Goal: Task Accomplishment & Management: Manage account settings

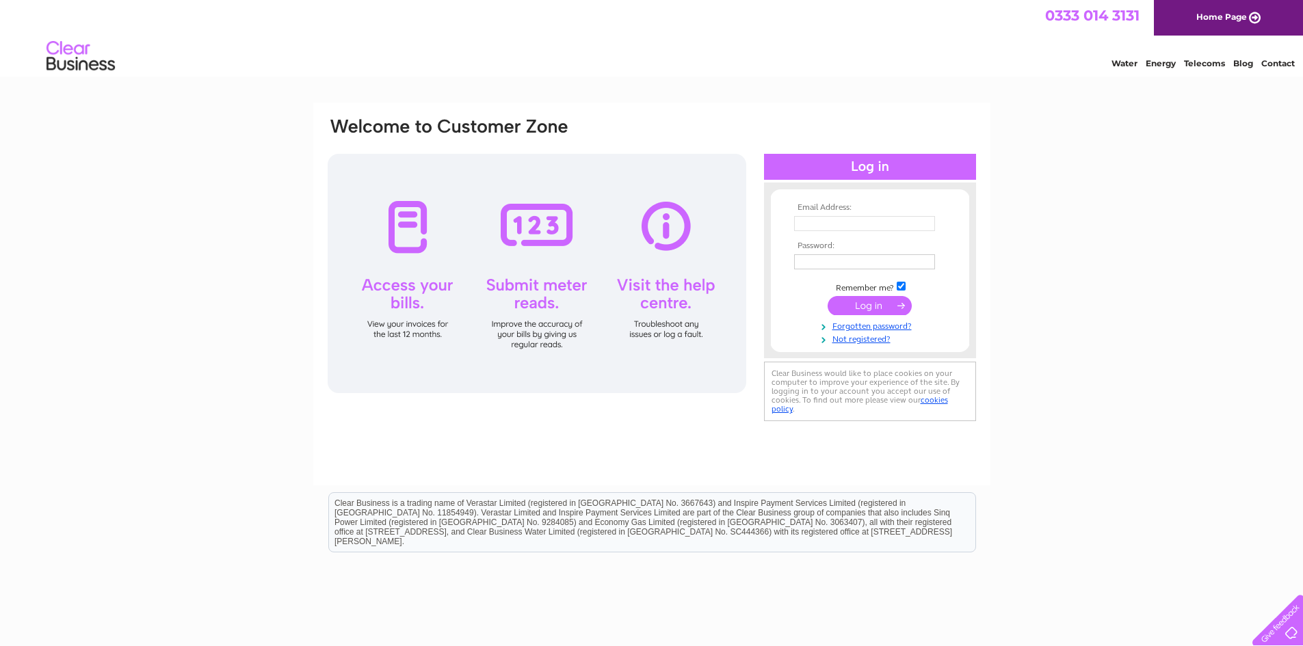
type input "[EMAIL_ADDRESS][DOMAIN_NAME]"
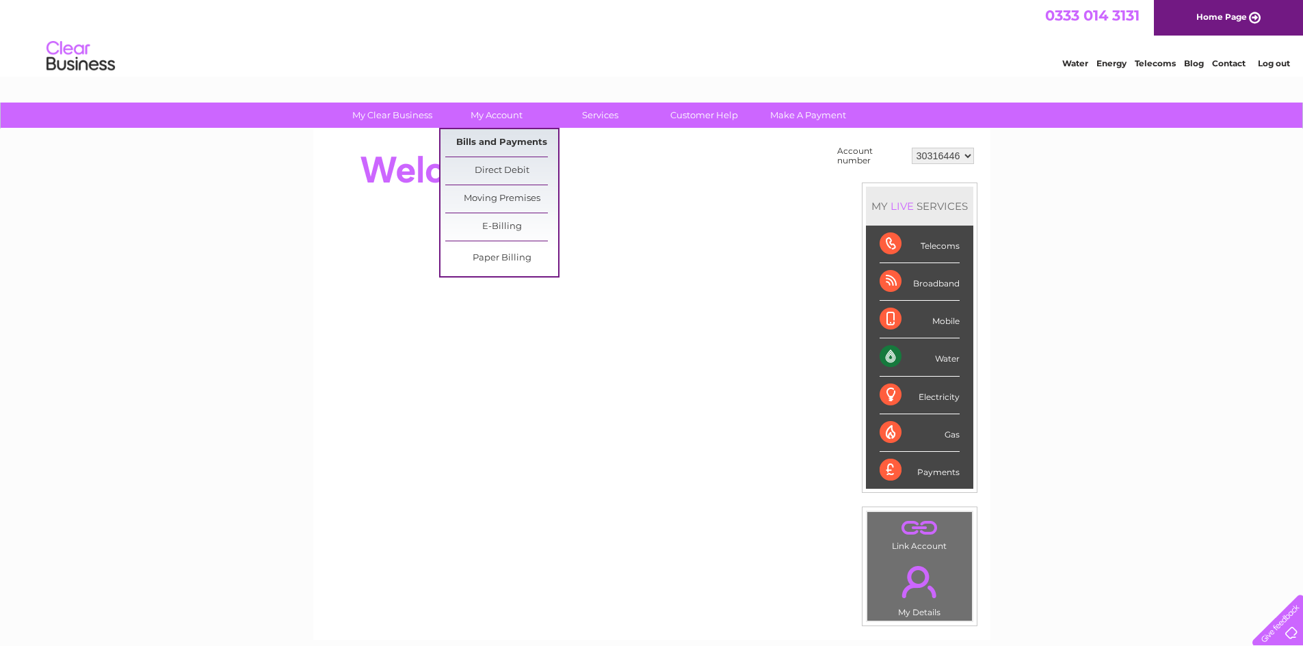
click at [480, 139] on link "Bills and Payments" at bounding box center [501, 142] width 113 height 27
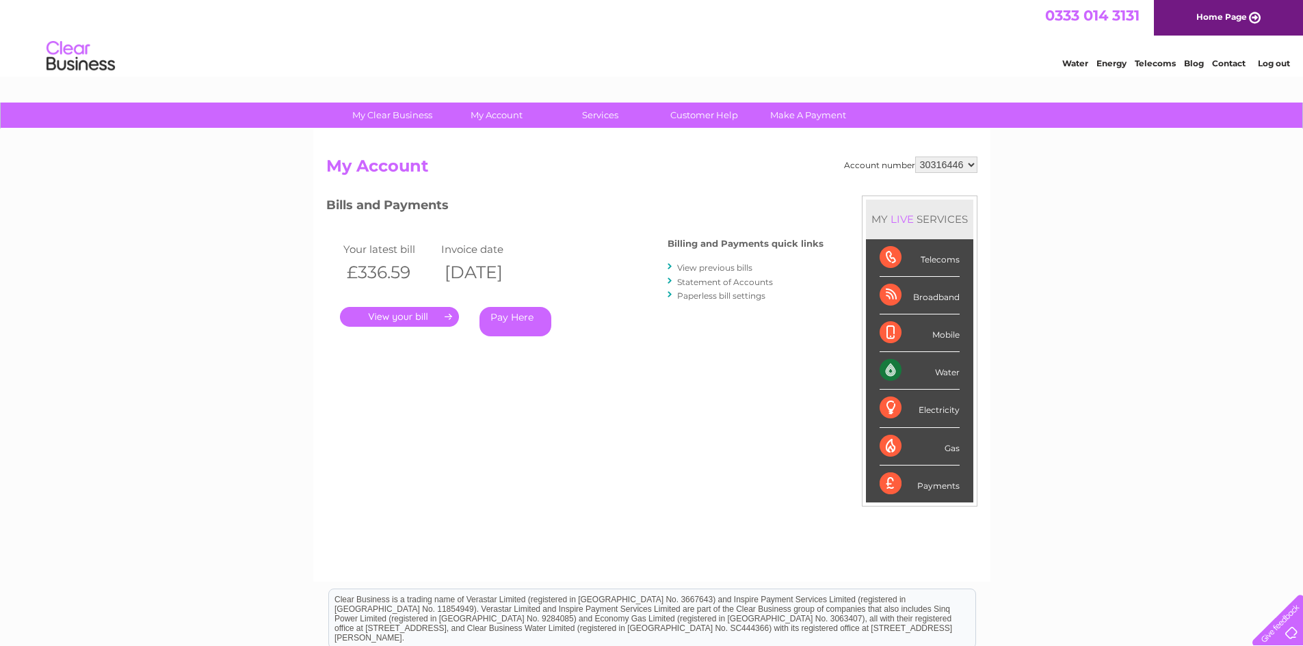
click at [398, 315] on link "." at bounding box center [399, 317] width 119 height 20
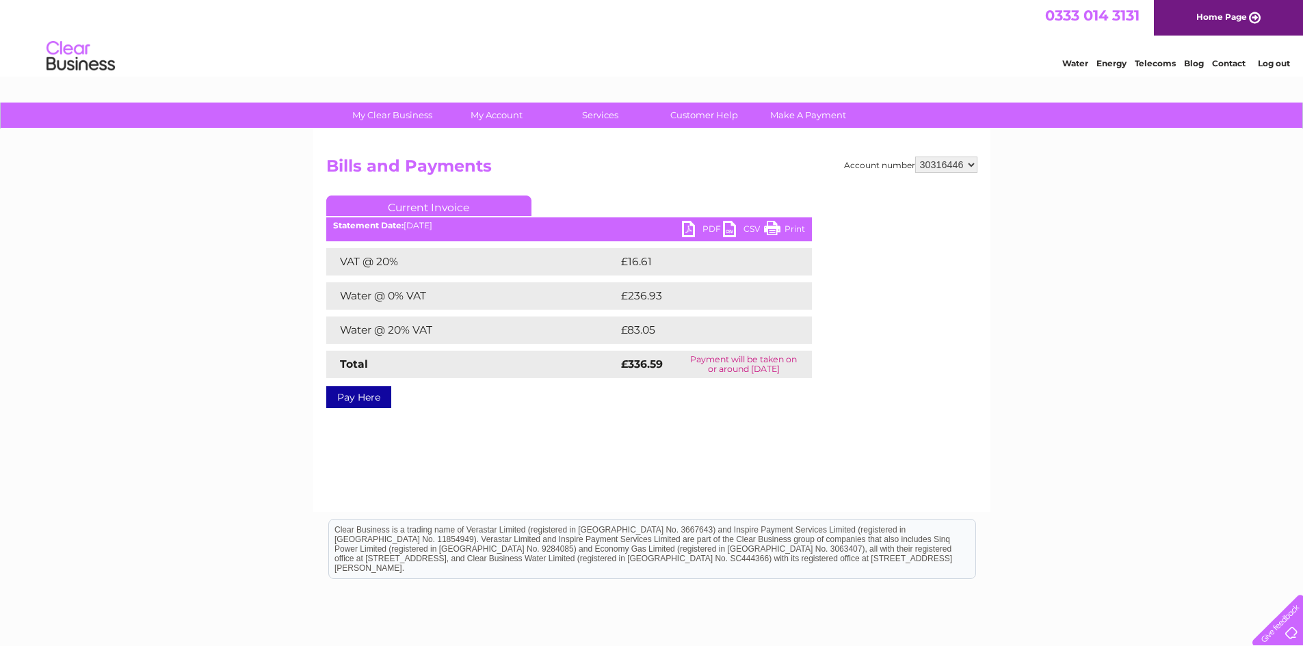
click at [723, 360] on td "Payment will be taken on or around 13 October 2025" at bounding box center [744, 364] width 136 height 27
click at [702, 228] on link "PDF" at bounding box center [702, 231] width 41 height 20
click at [62, 185] on div "My Clear Business Login Details My Details My Preferences Link Account My Accou…" at bounding box center [651, 425] width 1303 height 644
